Goal: Complete application form

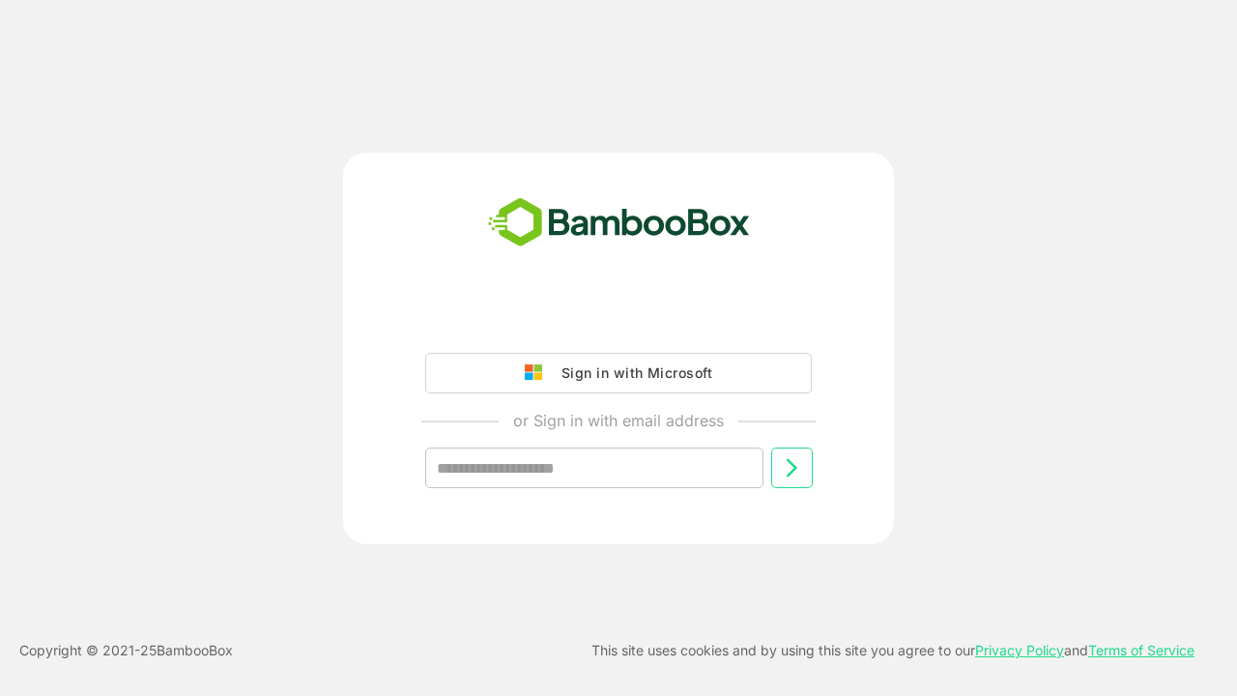
type input "**********"
click at [791, 468] on icon at bounding box center [791, 467] width 23 height 23
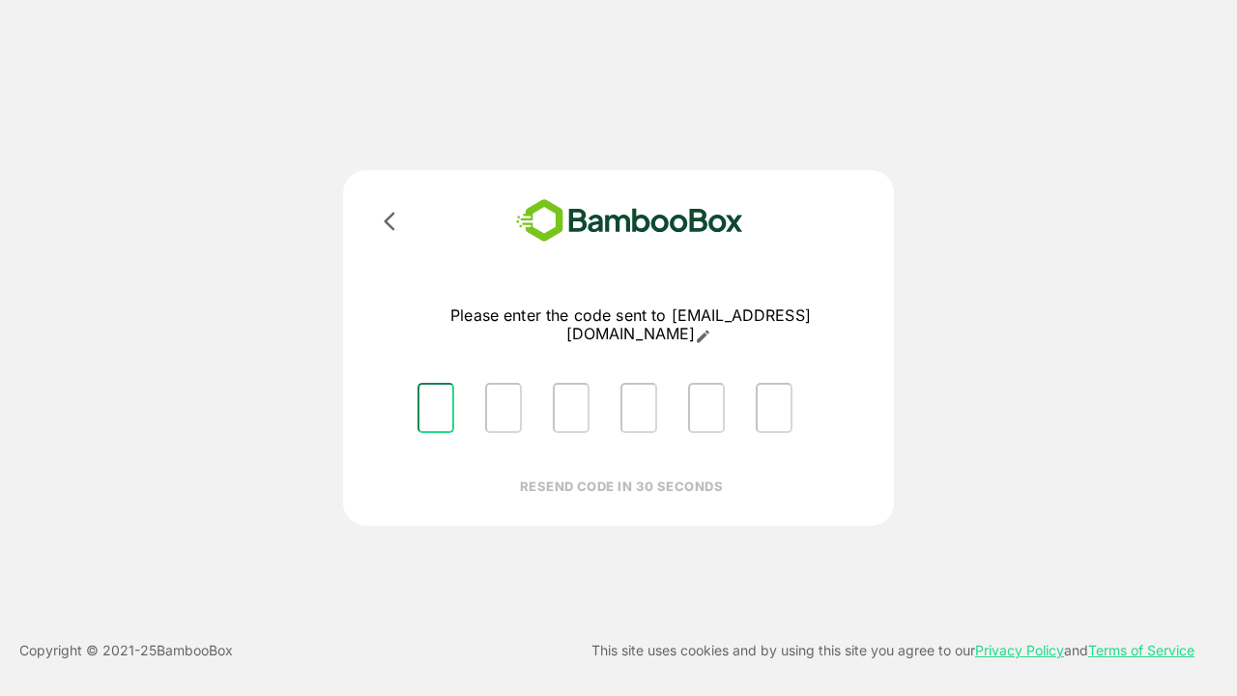
type input "*"
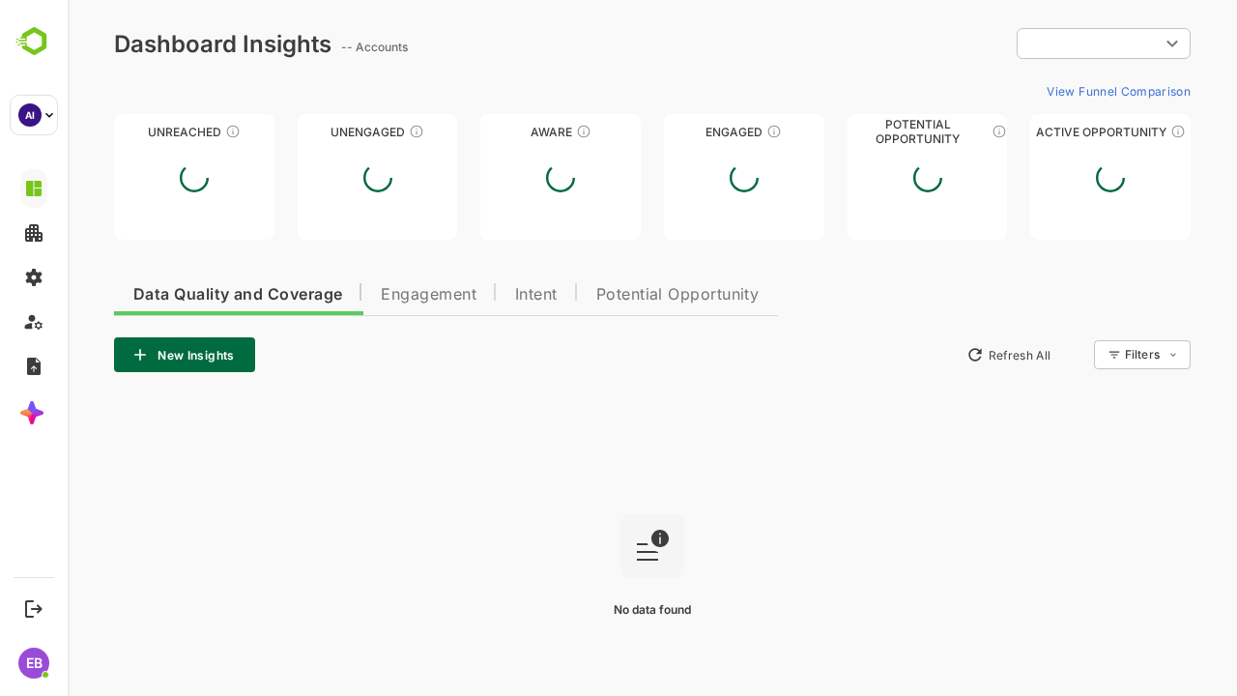
type input "**********"
